Goal: Information Seeking & Learning: Understand process/instructions

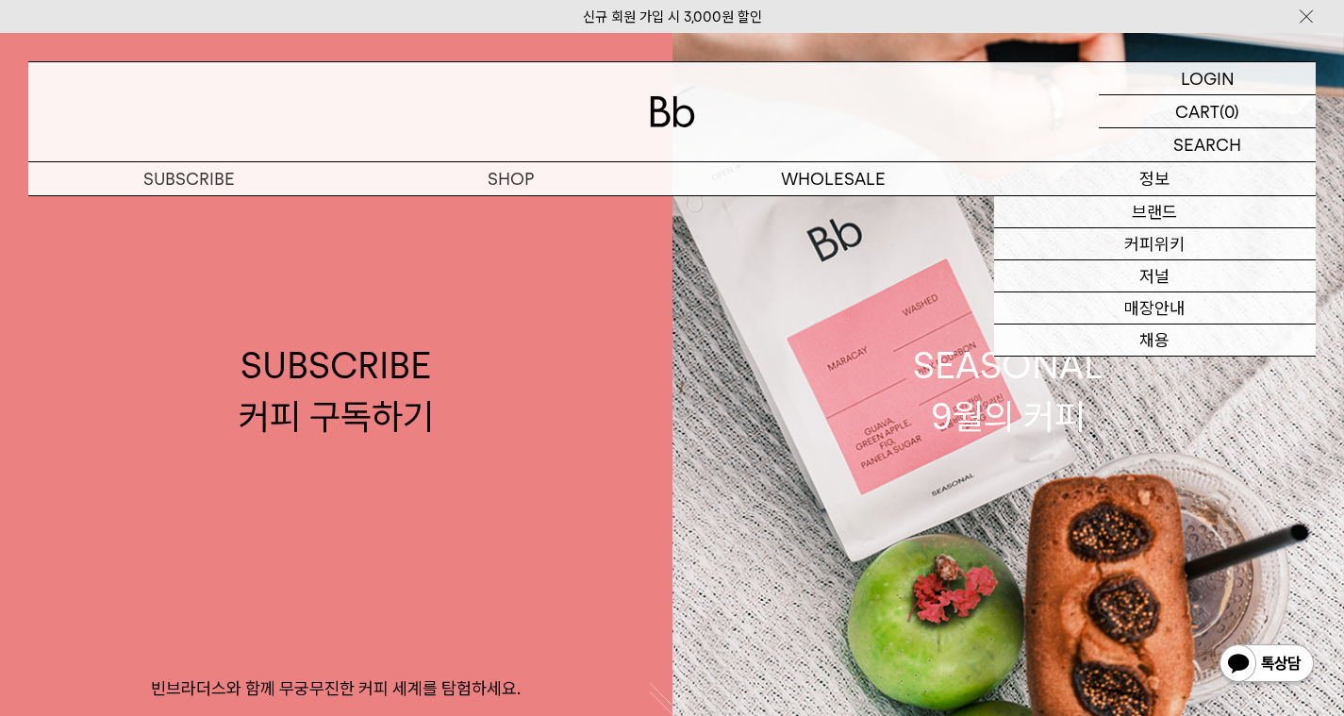
click at [1184, 182] on p "정보" at bounding box center [1155, 178] width 322 height 33
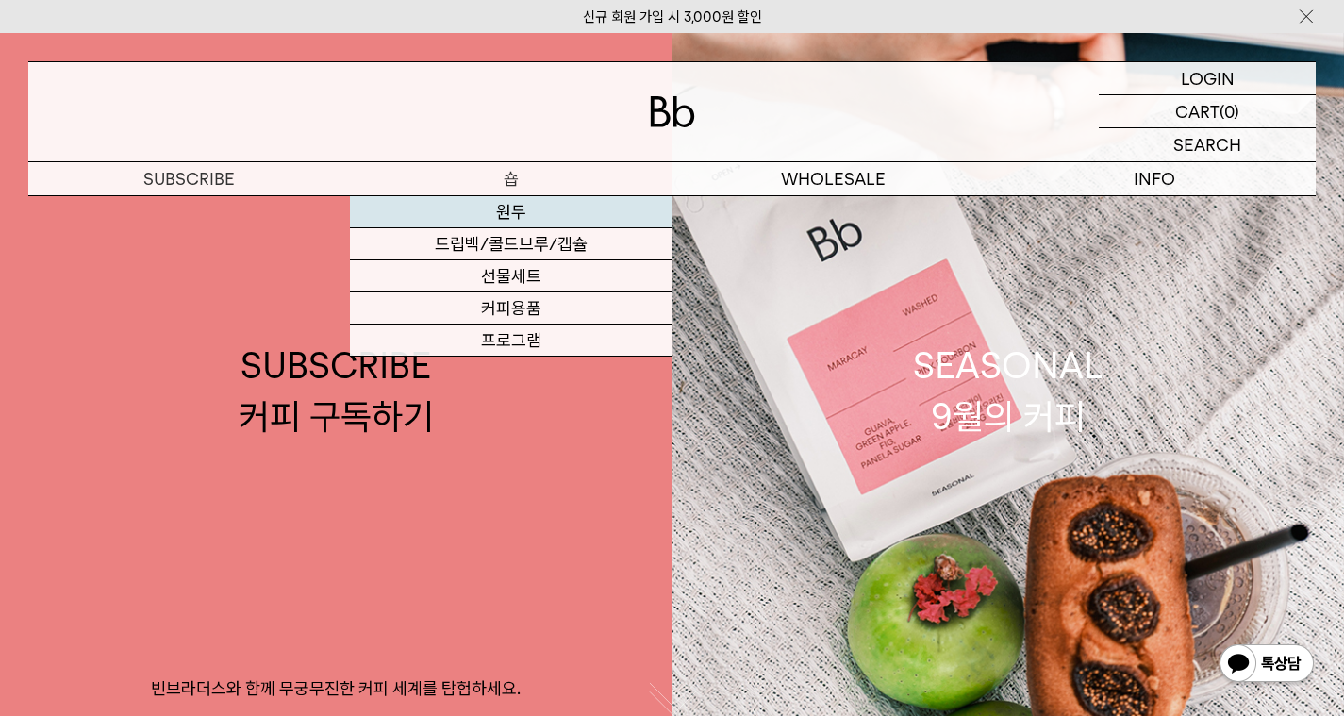
drag, startPoint x: 506, startPoint y: 213, endPoint x: 518, endPoint y: 212, distance: 12.3
click at [506, 213] on link "원두" at bounding box center [511, 212] width 322 height 32
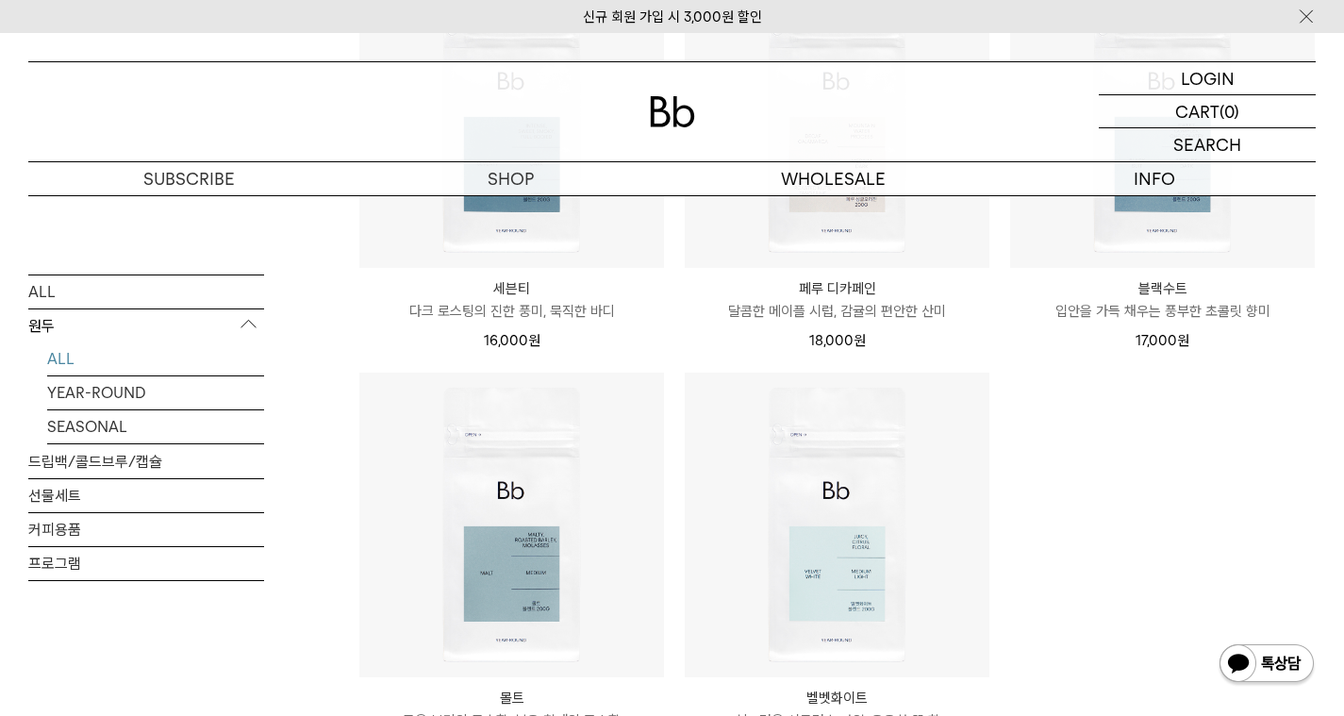
scroll to position [1863, 0]
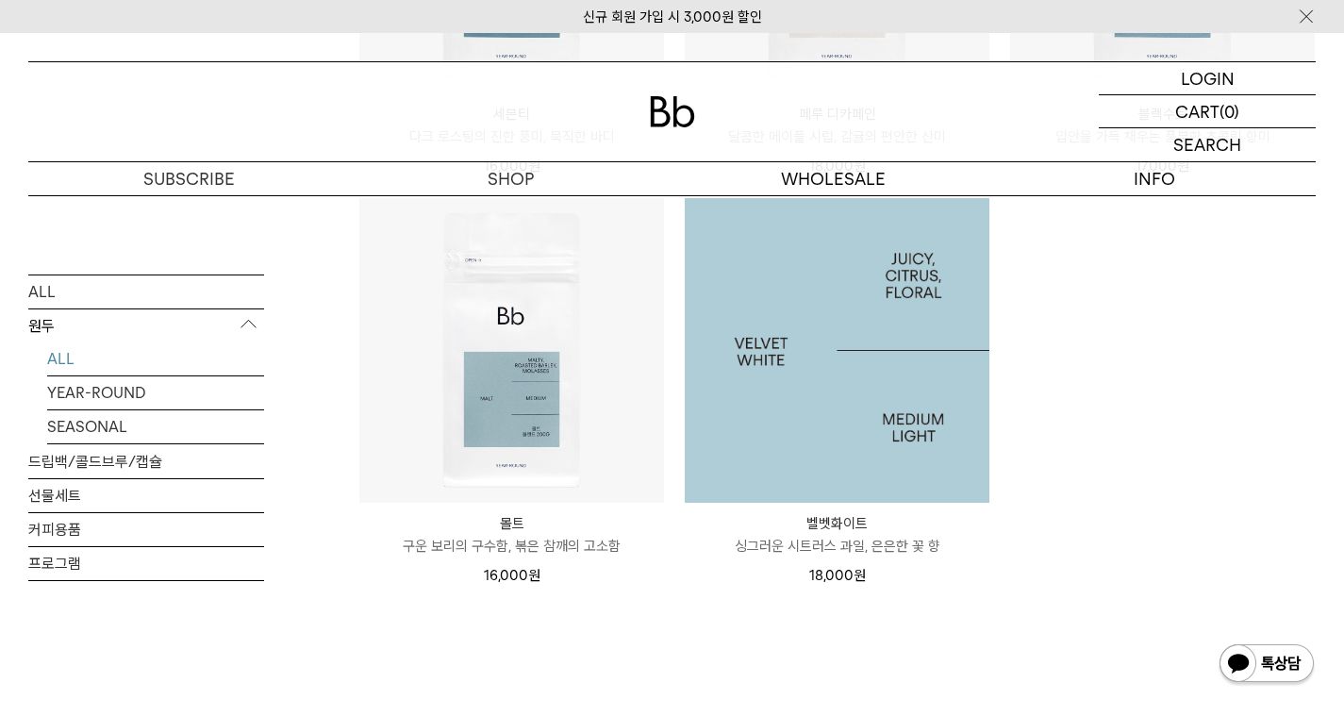
click at [868, 332] on img at bounding box center [837, 350] width 305 height 305
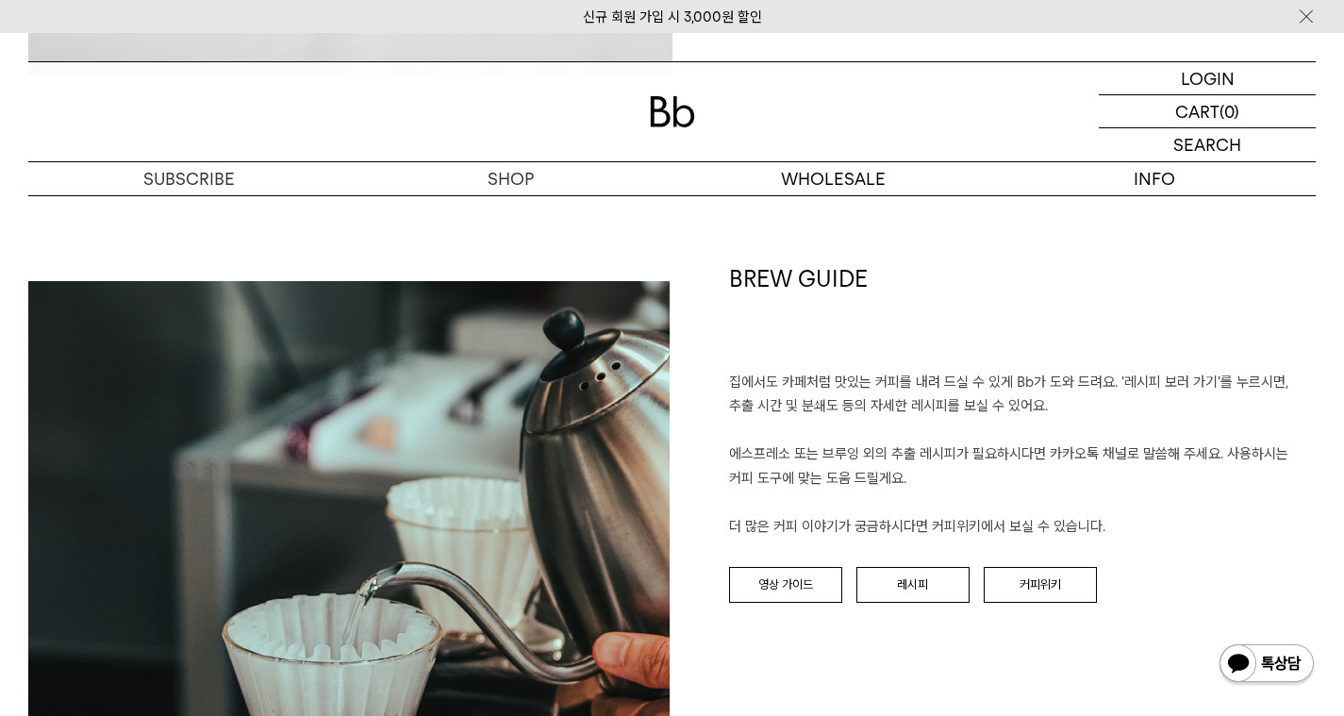
scroll to position [2089, 0]
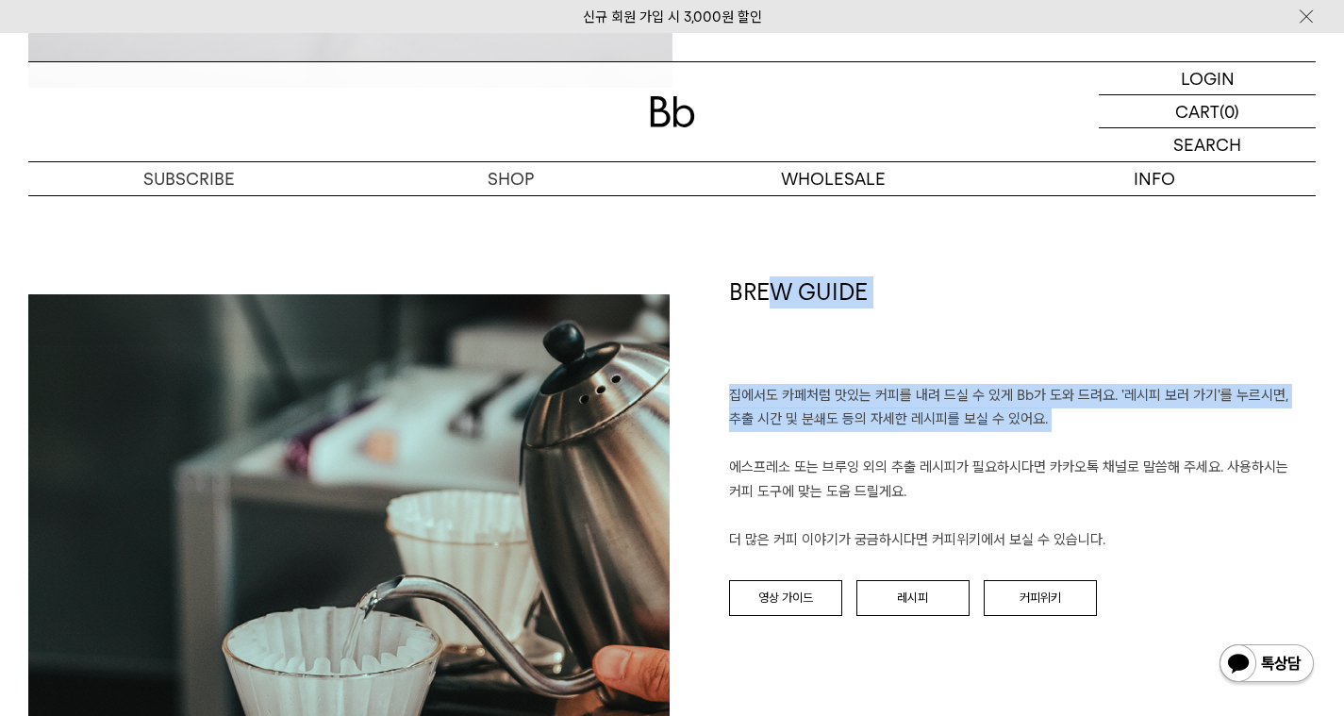
drag, startPoint x: 778, startPoint y: 291, endPoint x: 838, endPoint y: 457, distance: 176.6
click at [836, 452] on div "BREW GUIDE 집에서도 카페처럼 맛있는 커피를 내려 드실 ﻿수 있게 Bb가 도와 드려요. '레시피 보러 가기'를 누르시면, 추출 시간 및…" at bounding box center [994, 605] width 644 height 659
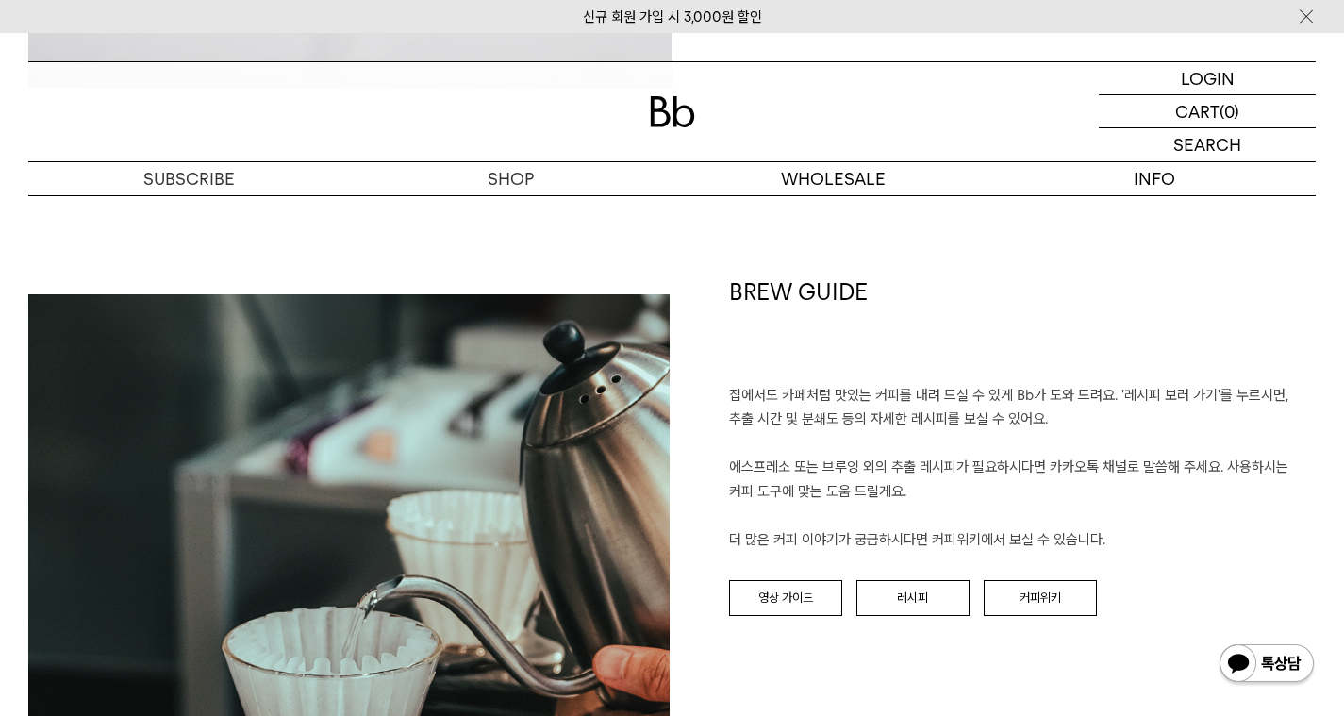
click at [839, 460] on p "집에서도 카페처럼 맛있는 커피를 내려 드실 ﻿수 있게 Bb가 도와 드려요. '레시피 보러 가기'를 누르시면, 추출 시간 및 분쇄도 등의 자세한…" at bounding box center [1023, 468] width 588 height 169
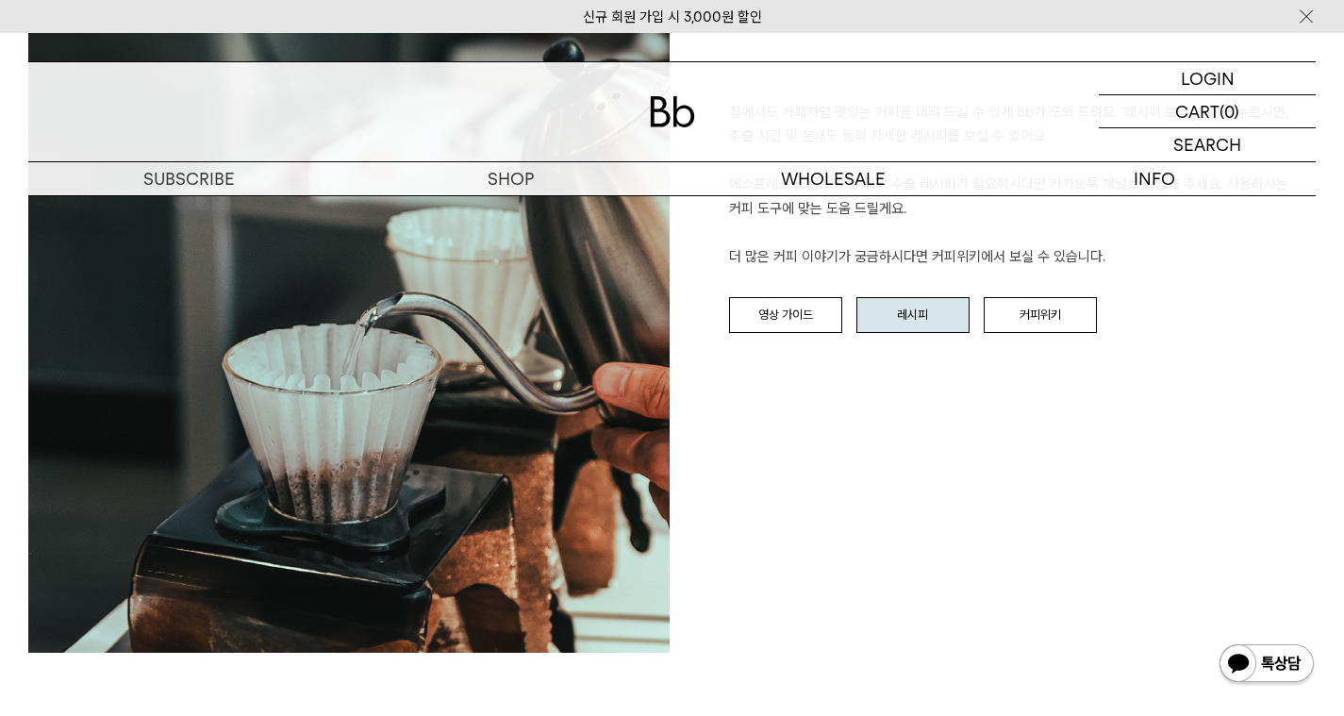
scroll to position [2350, 0]
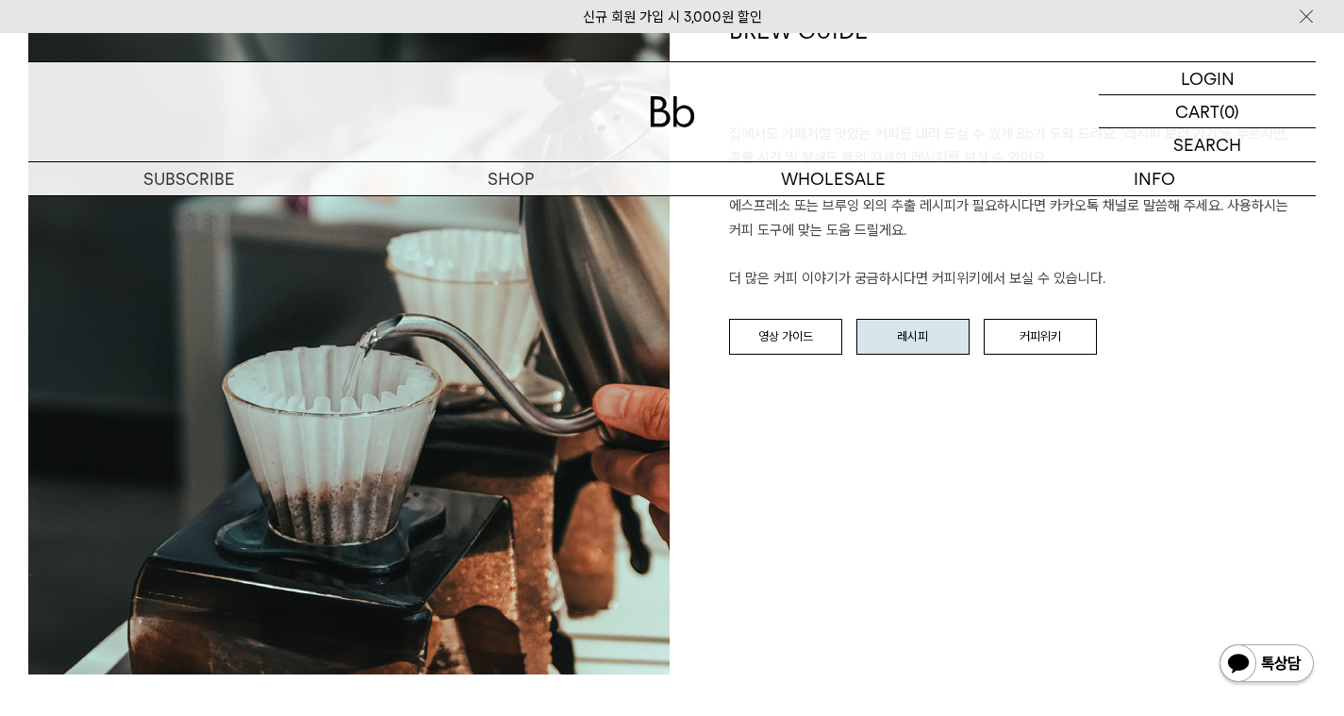
click at [942, 323] on link "레시피" at bounding box center [912, 337] width 113 height 36
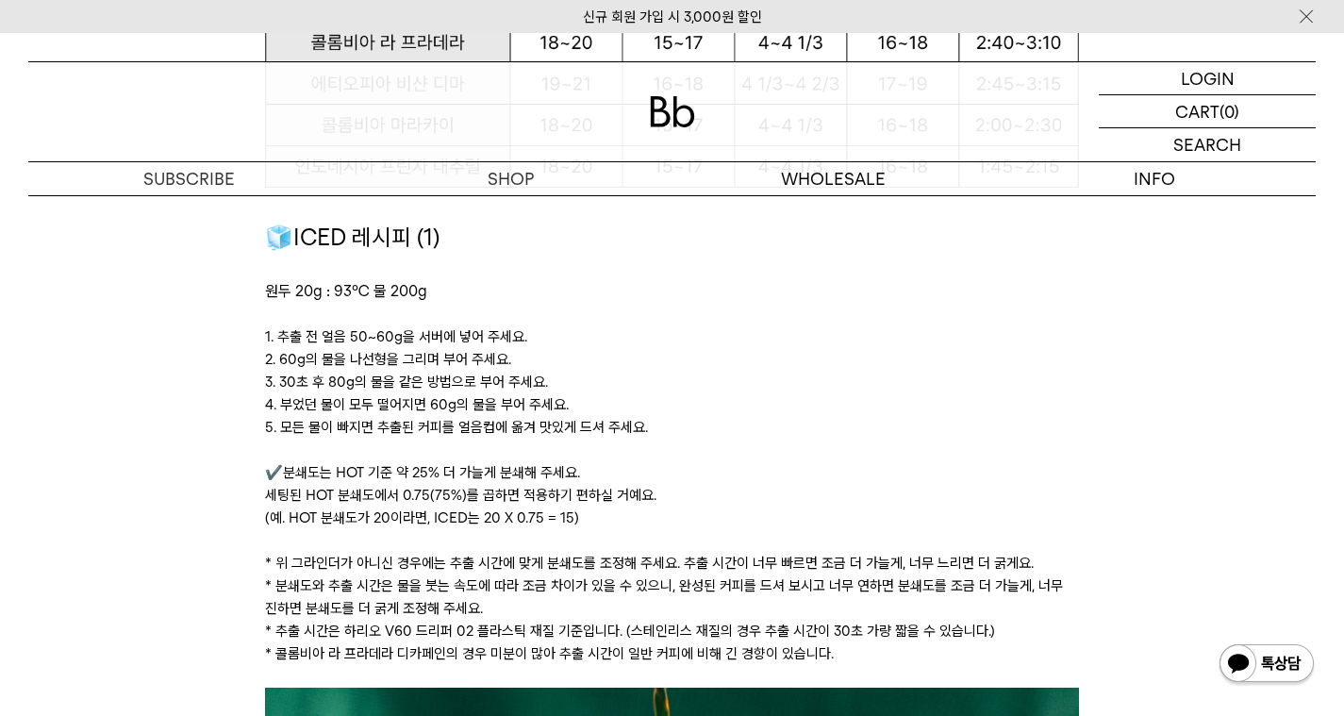
scroll to position [2613, 0]
click at [791, 343] on p "1. 추출 전 얼음 50~60g을 서버에 넣어 주세요." at bounding box center [672, 335] width 814 height 23
click at [744, 341] on p "1. 추출 전 얼음 50~60g을 서버에 넣어 주세요." at bounding box center [672, 335] width 814 height 23
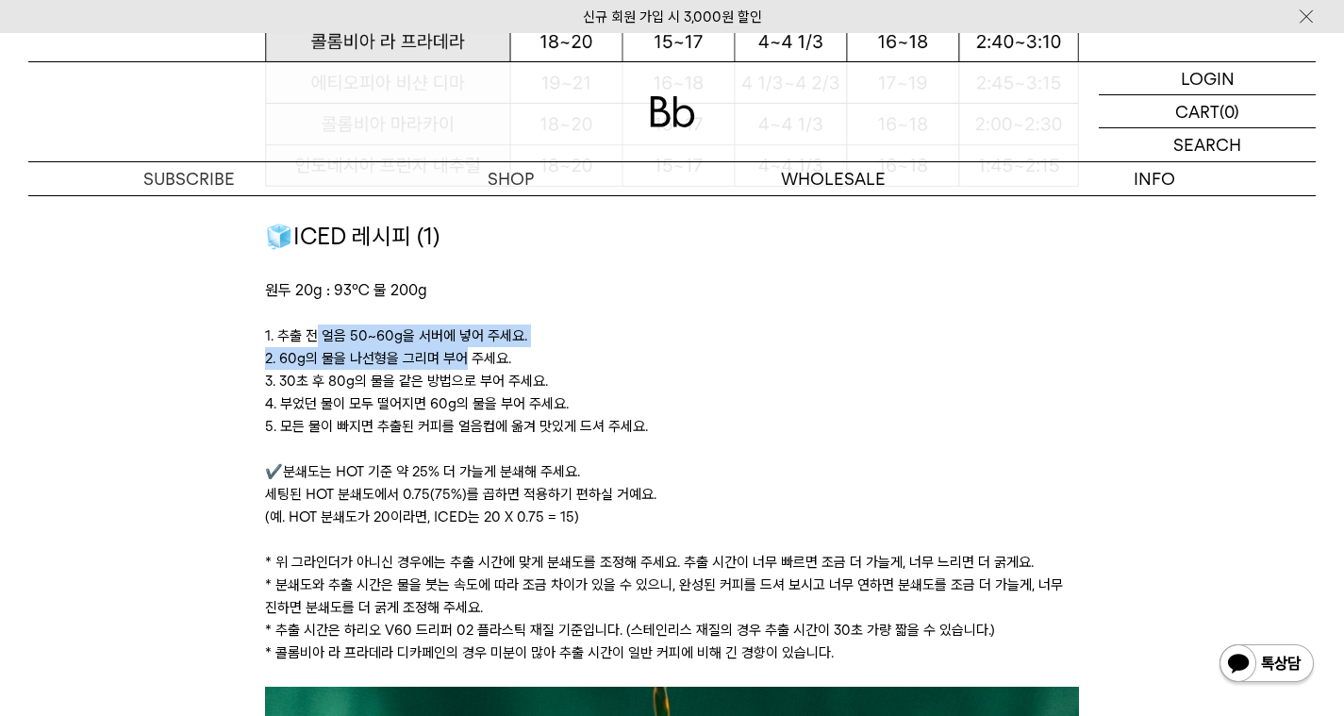
drag, startPoint x: 317, startPoint y: 331, endPoint x: 463, endPoint y: 360, distance: 149.1
click at [463, 360] on div "🧊ICED 레시피 (1) 원두 20g : 93℃ 물 200g ﻿ 1. 추출 전 얼음 50~60g을 서버에 넣어 주세요. 2. 60g의 물을 나…" at bounding box center [672, 453] width 814 height 468
click at [871, 315] on p at bounding box center [672, 313] width 814 height 23
click at [813, 305] on p at bounding box center [672, 313] width 814 height 23
click at [765, 296] on p "원두 20g : 93℃ 물 200g ﻿" at bounding box center [672, 290] width 814 height 25
